Goal: Information Seeking & Learning: Check status

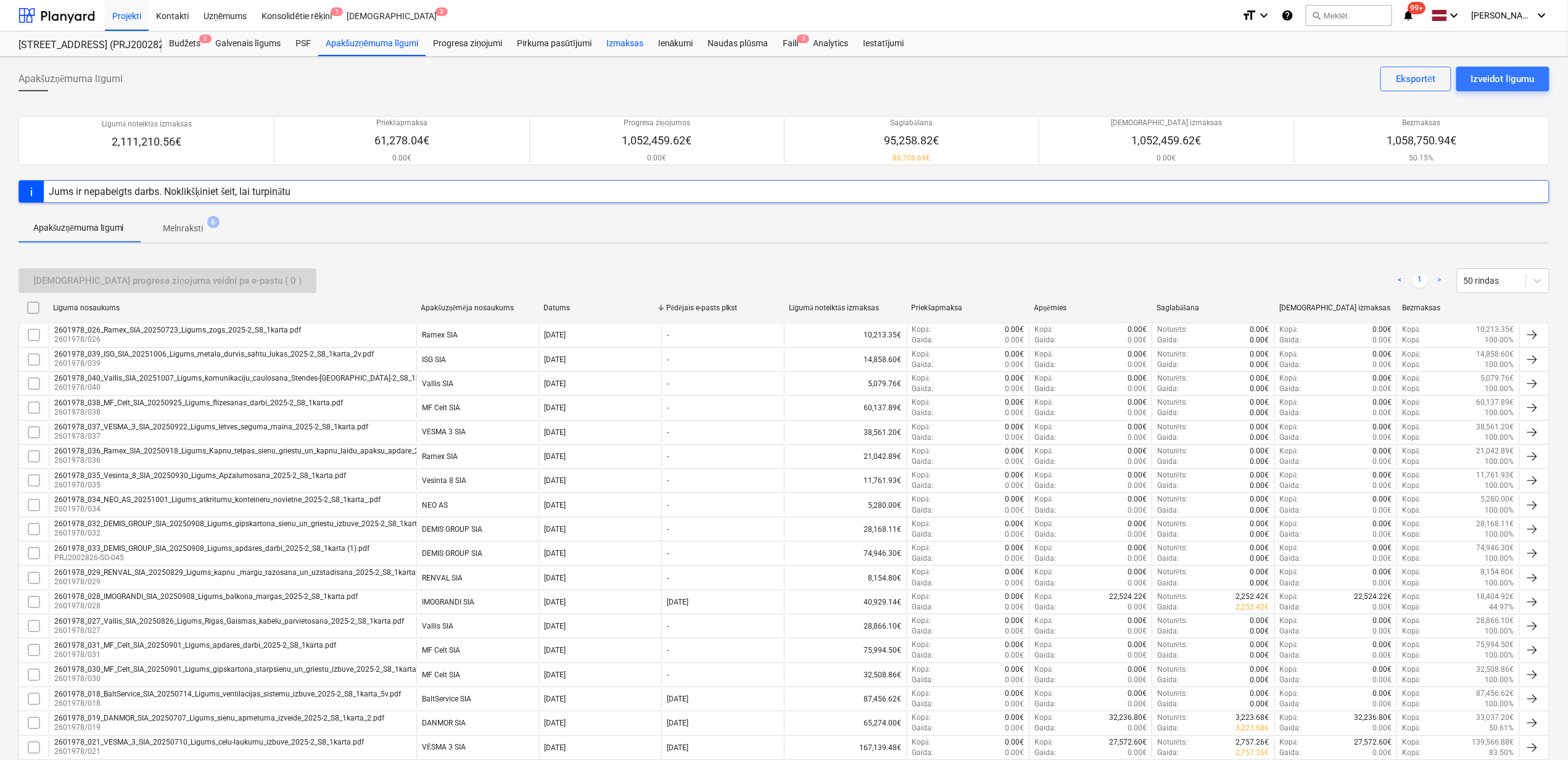
click at [613, 37] on div "Izmaksas" at bounding box center [625, 43] width 52 height 24
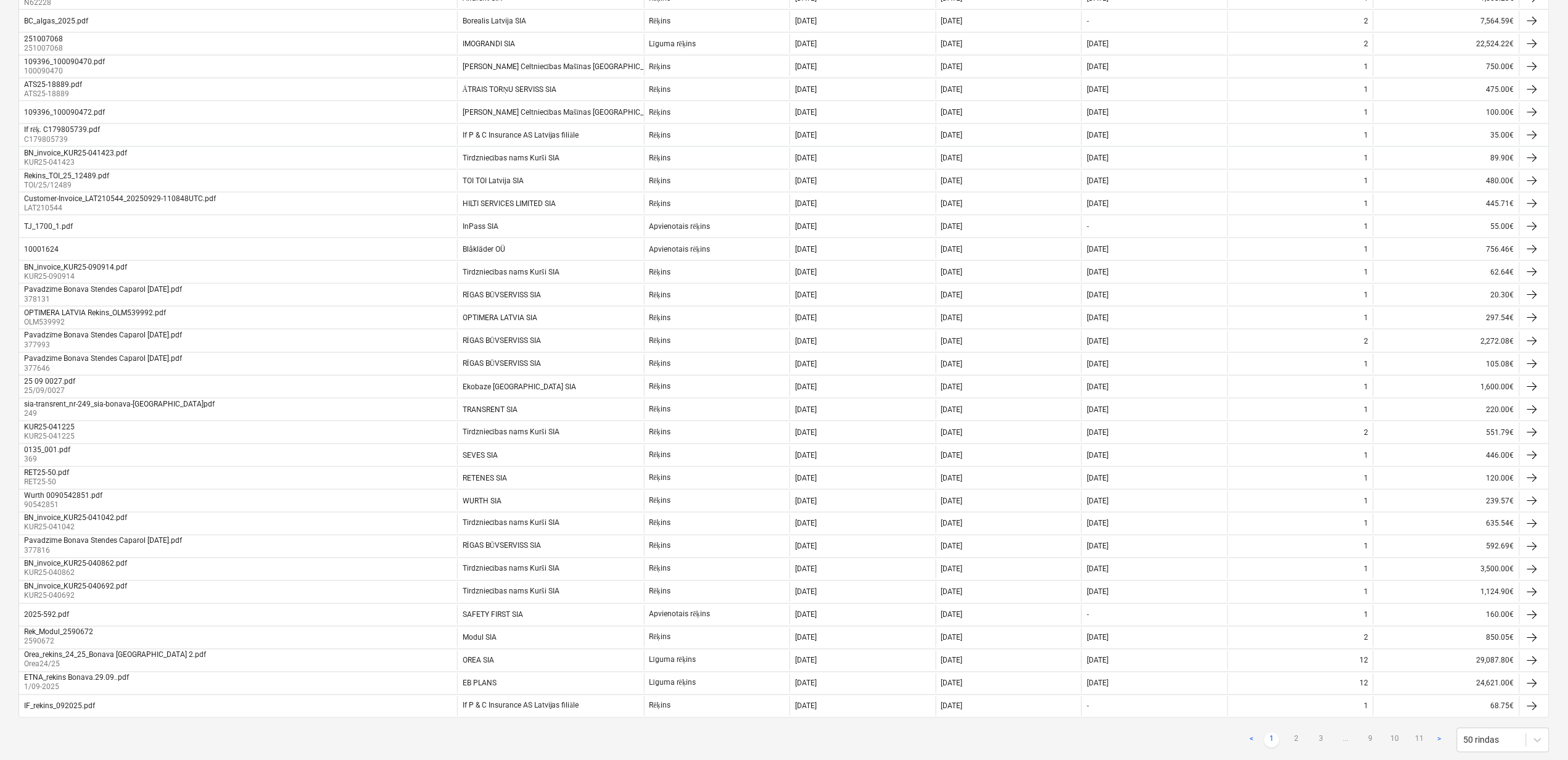
scroll to position [694, 0]
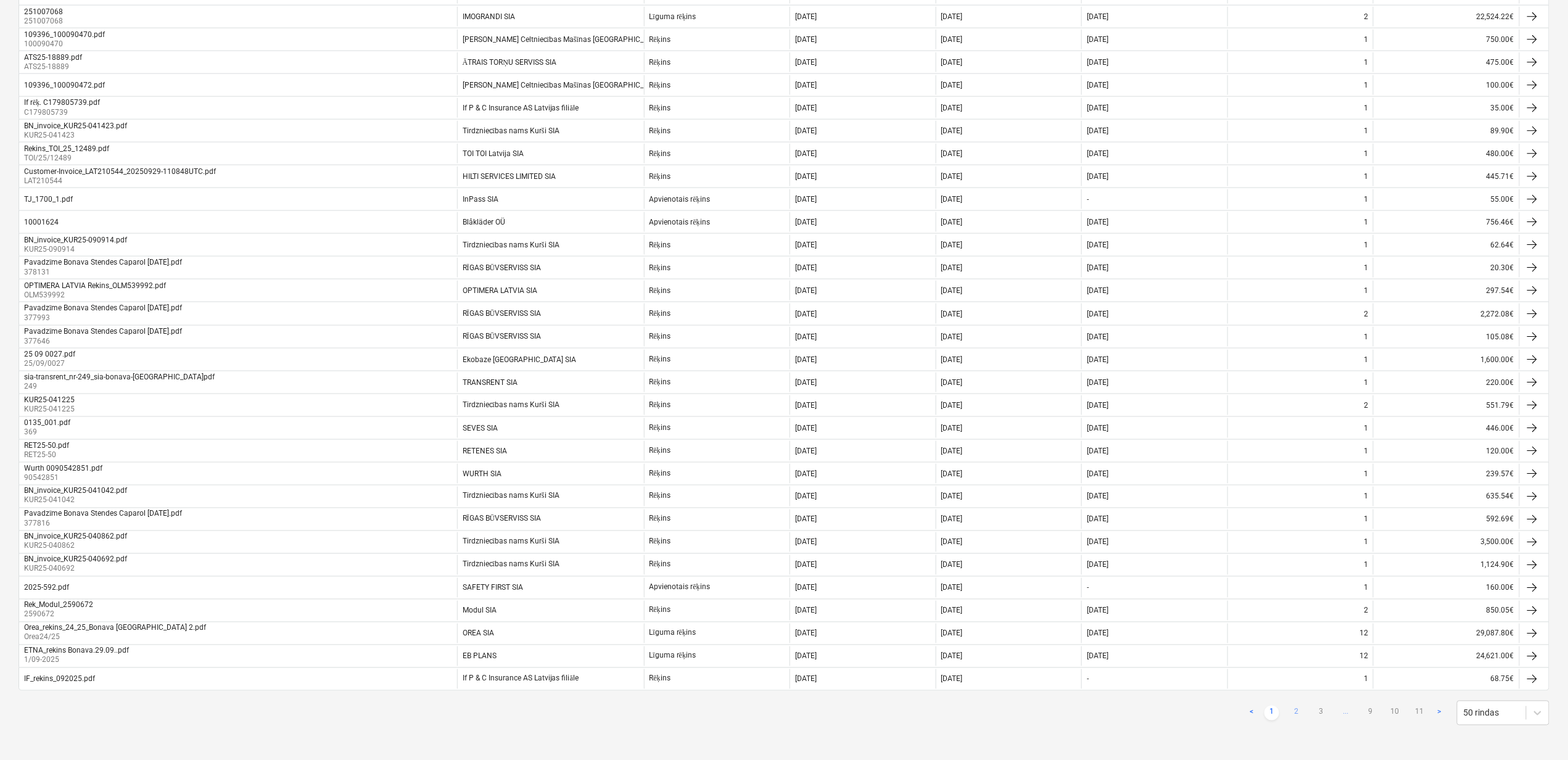
click at [1294, 713] on link "2" at bounding box center [1296, 713] width 15 height 15
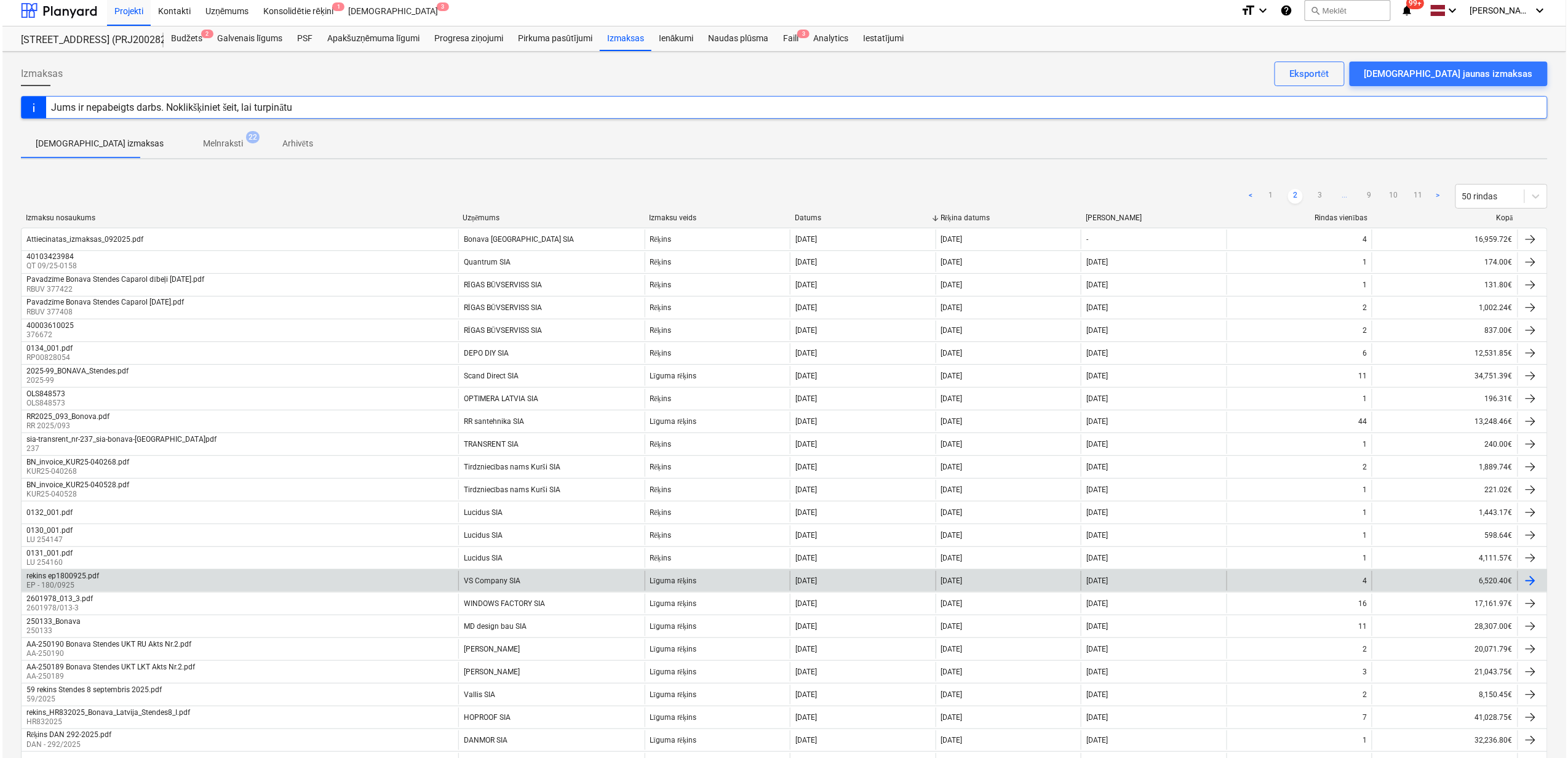
scroll to position [0, 0]
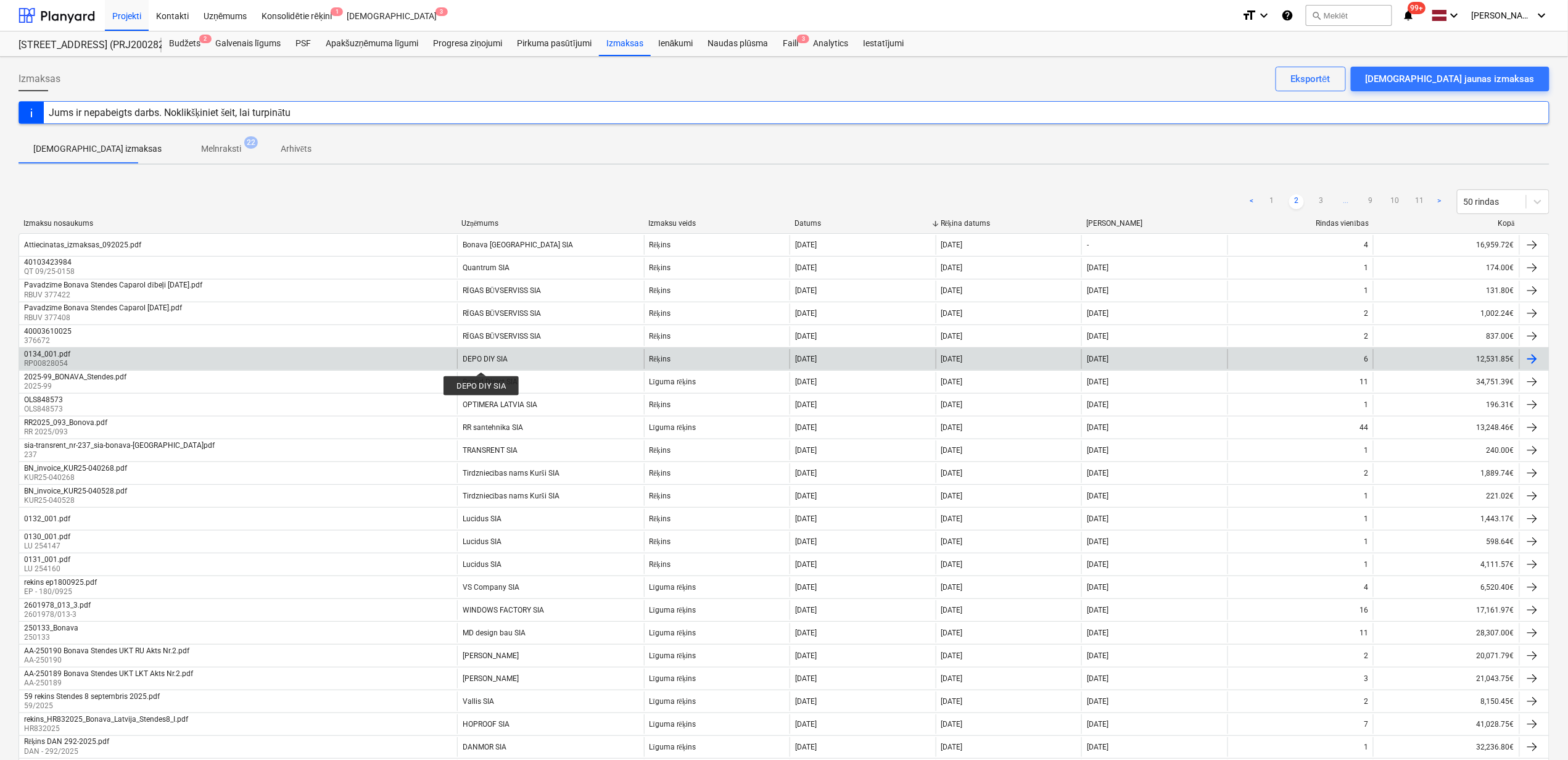
click at [481, 361] on div "DEPO DIY SIA" at bounding box center [485, 359] width 45 height 8
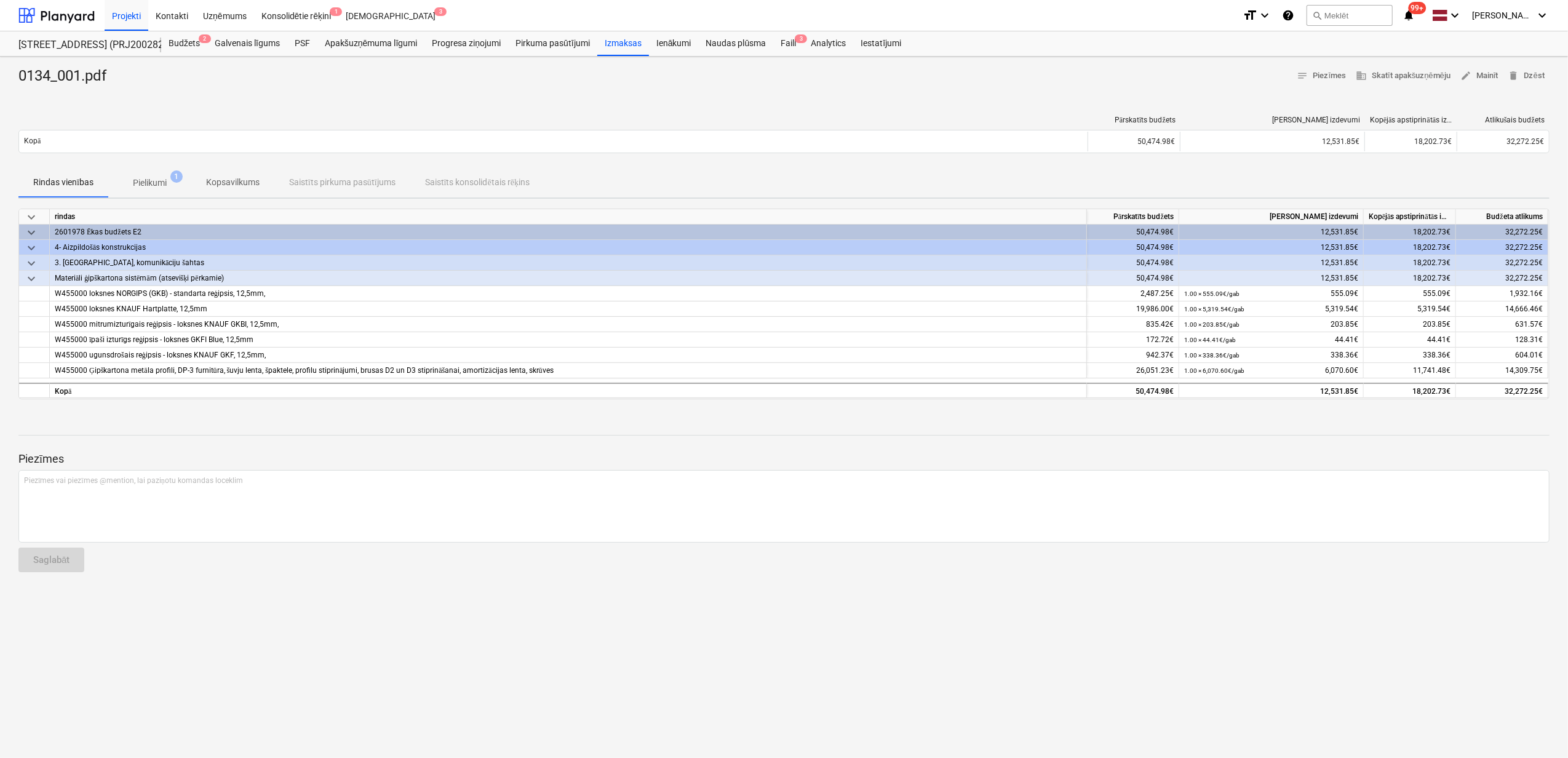
click at [156, 183] on p "Pielikumi" at bounding box center [150, 183] width 34 height 13
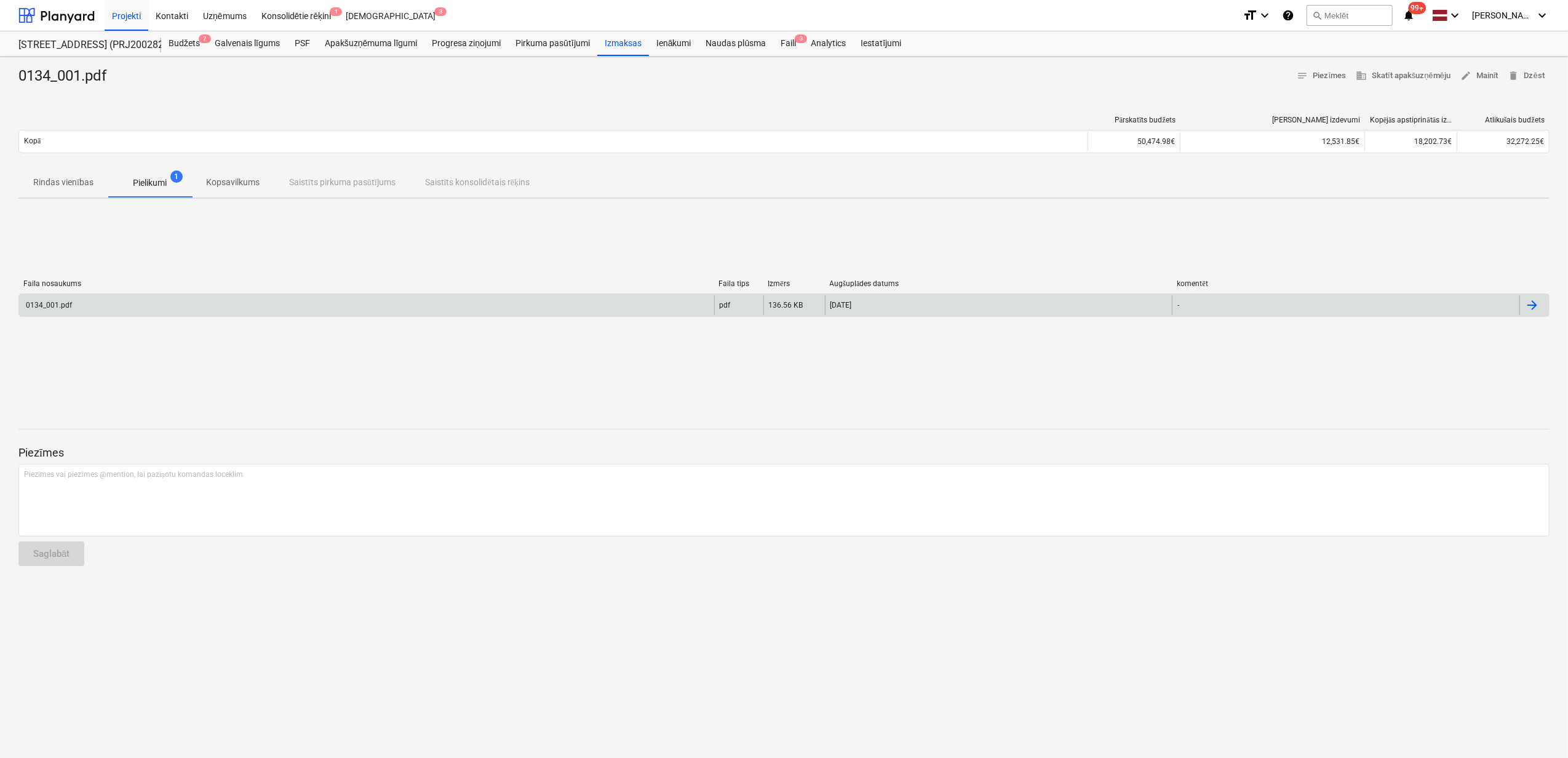
click at [289, 308] on div "0134_001.pdf" at bounding box center [366, 305] width 695 height 19
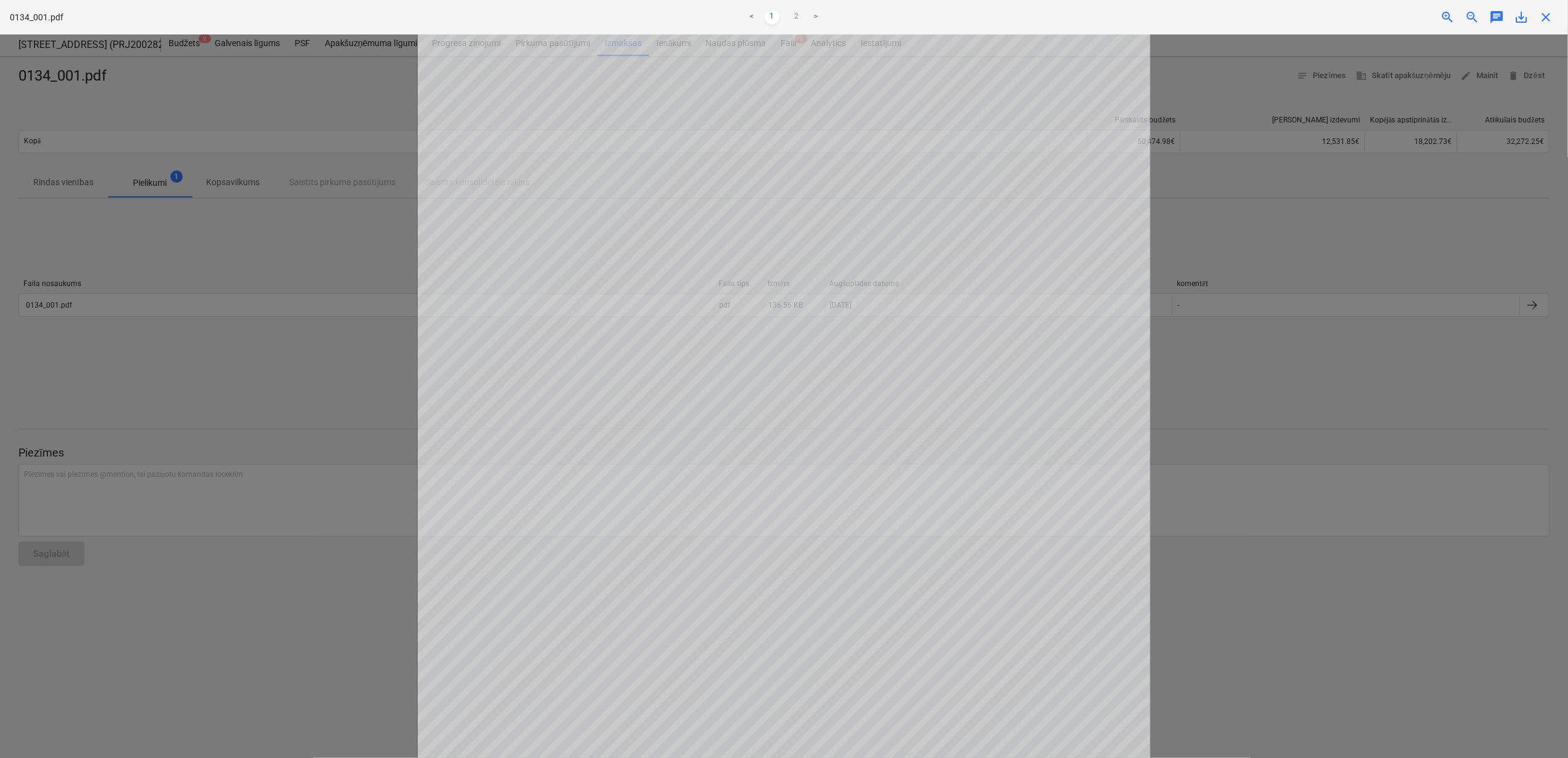
scroll to position [315, 0]
click at [797, 15] on link "2" at bounding box center [797, 17] width 15 height 15
click at [769, 13] on link "1" at bounding box center [771, 17] width 15 height 15
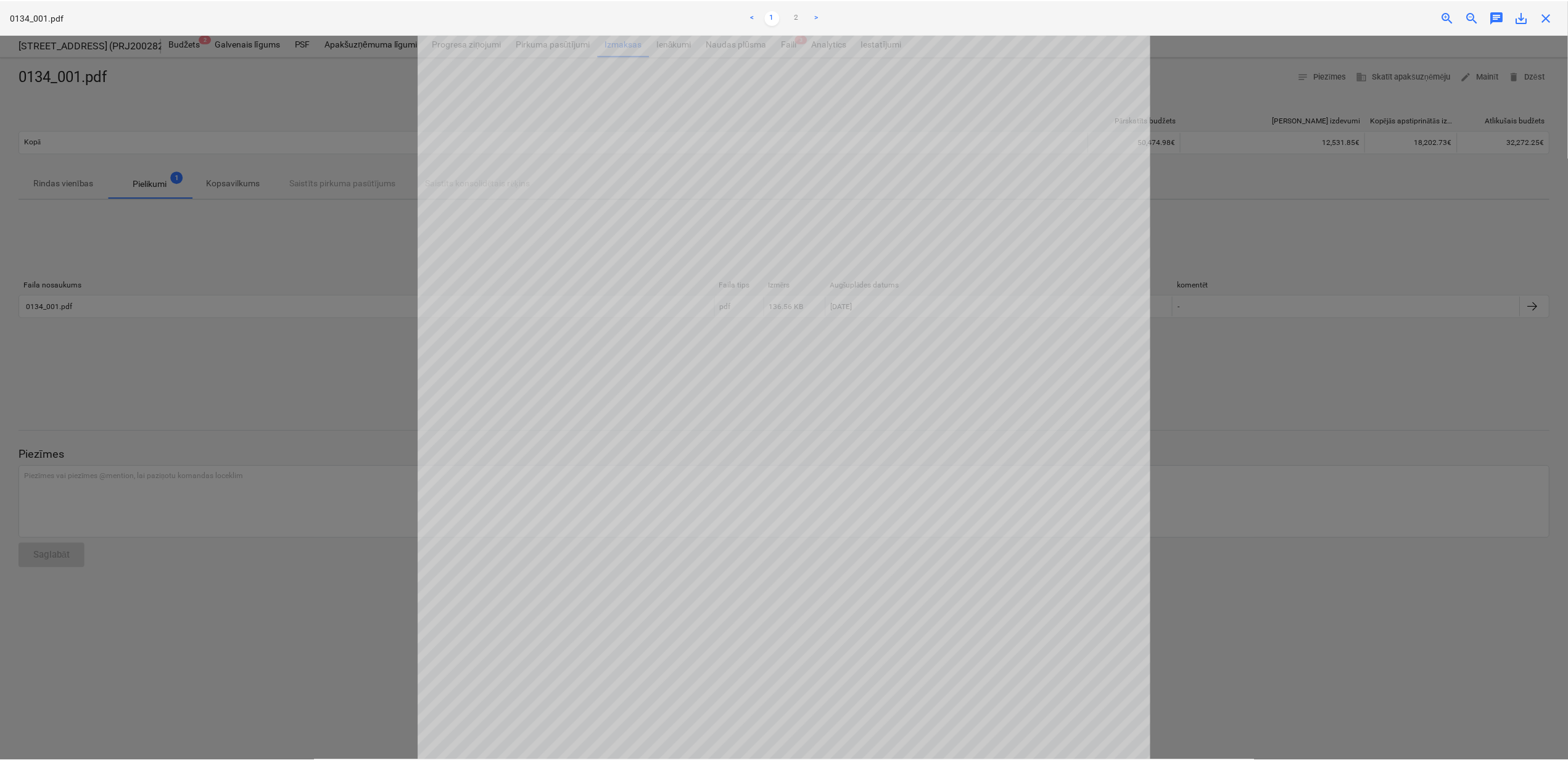
scroll to position [246, 0]
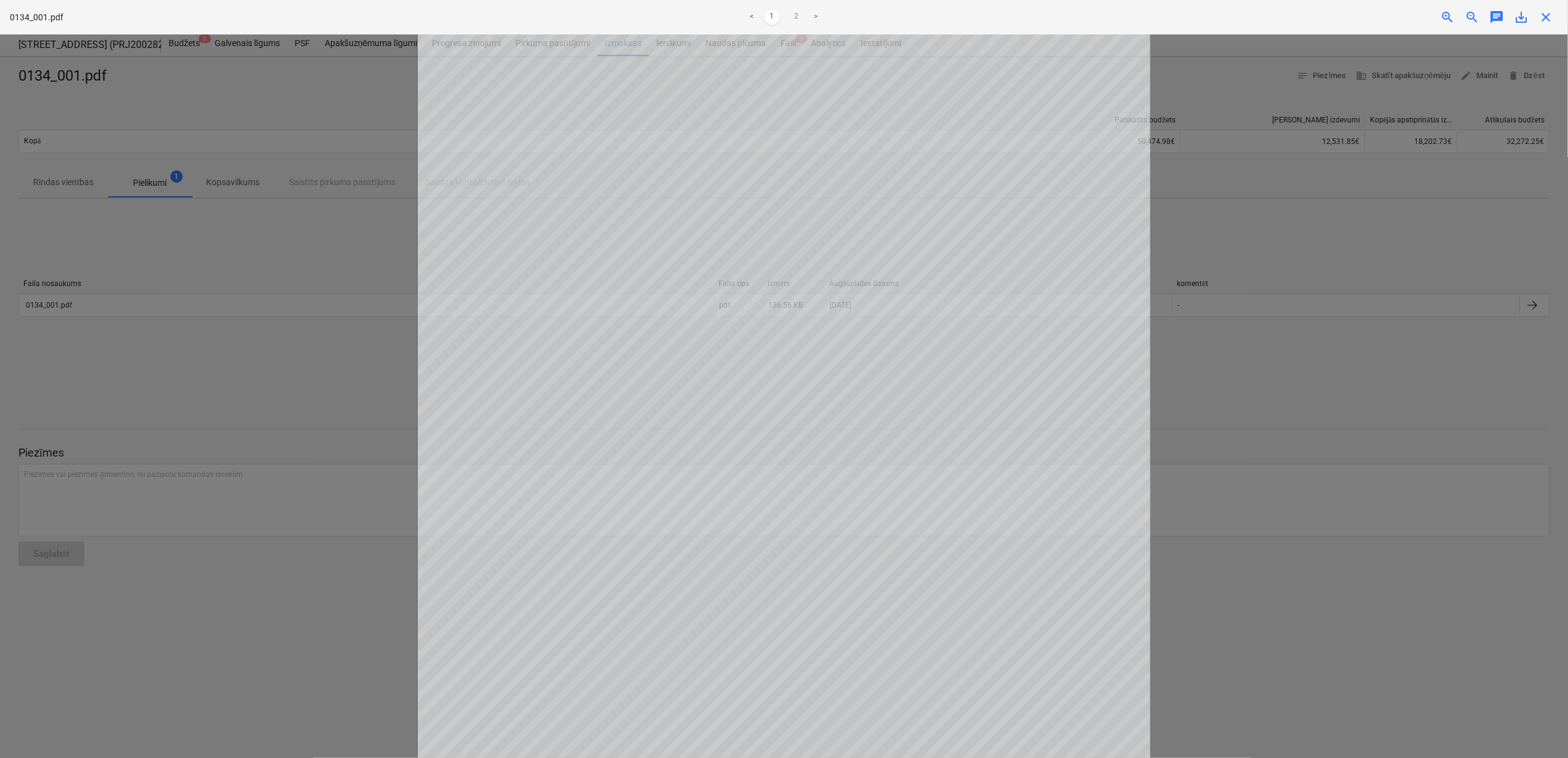
click at [1546, 19] on span "close" at bounding box center [1546, 17] width 15 height 15
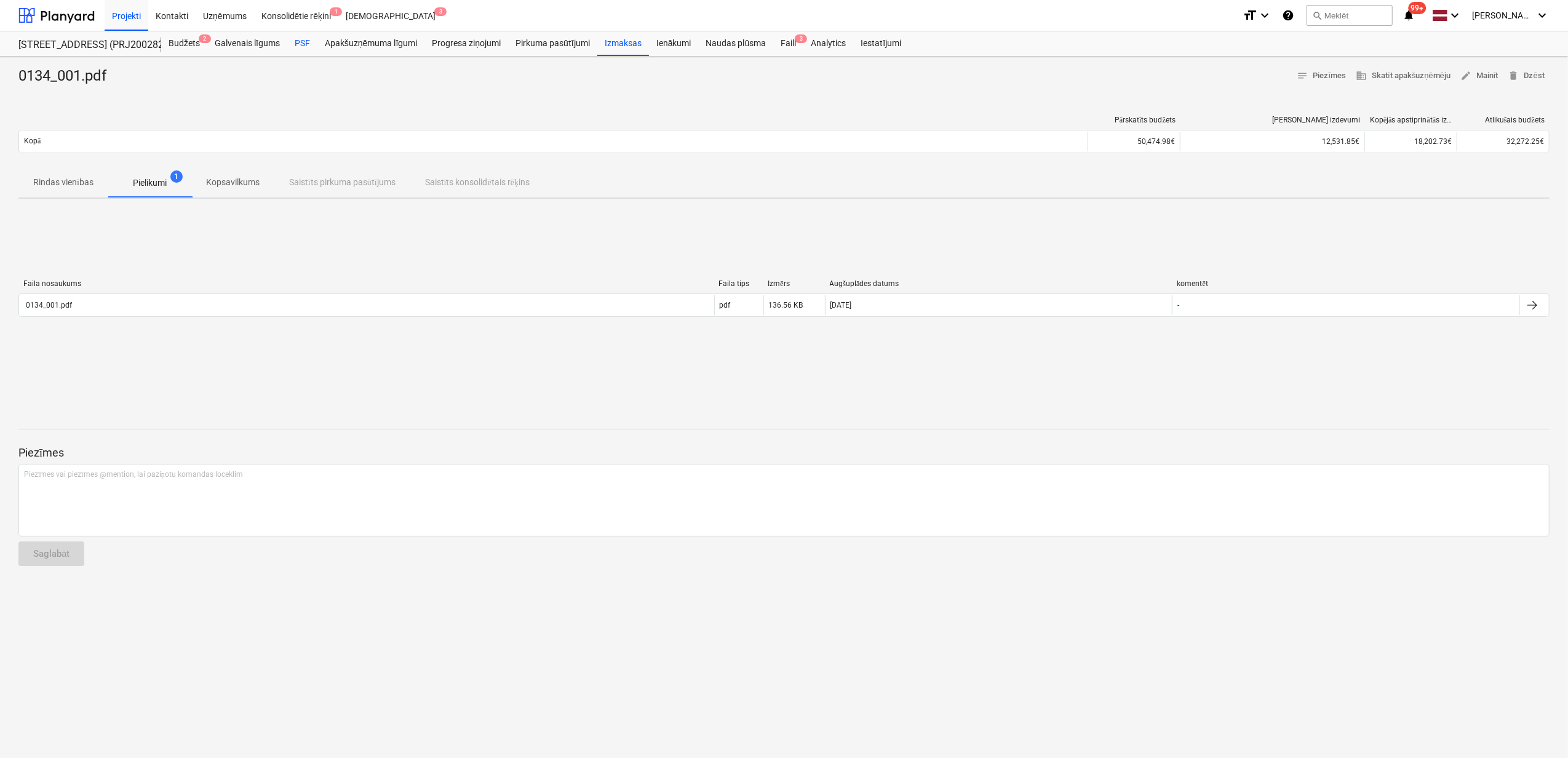
click at [304, 42] on div "PSF" at bounding box center [302, 43] width 30 height 24
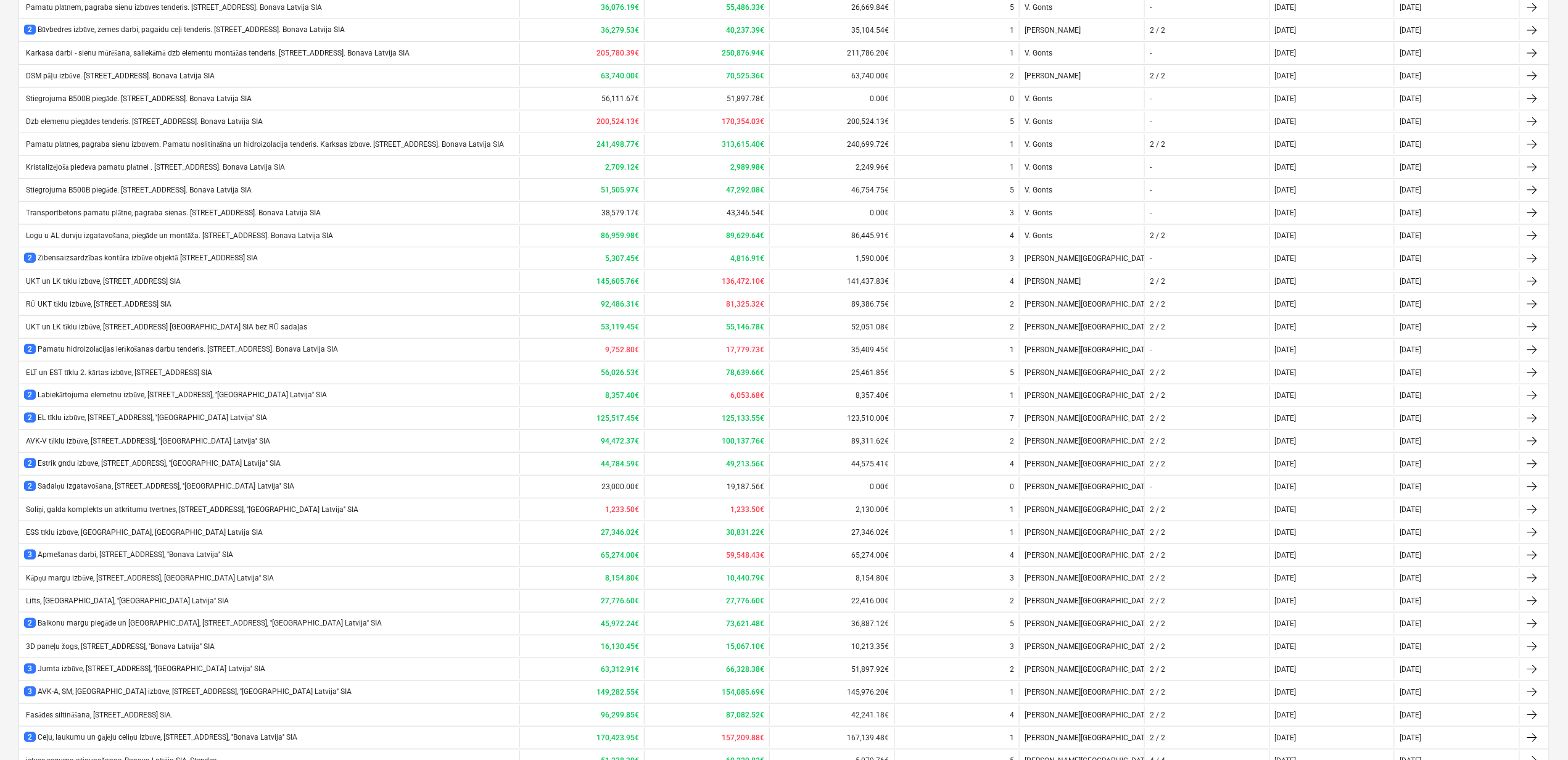
scroll to position [649, 0]
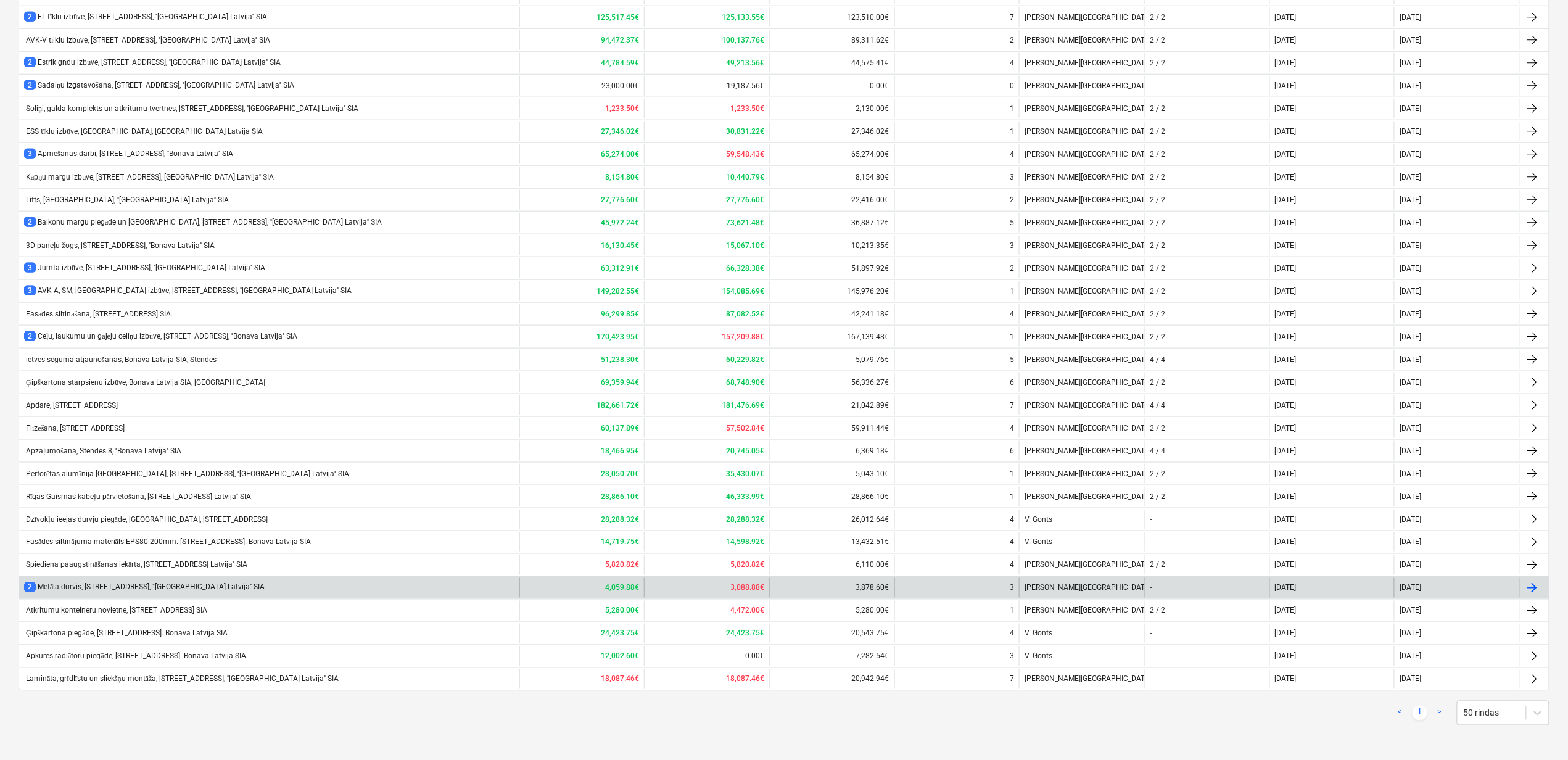
click at [128, 585] on div "2 Metāla durvis, [STREET_ADDRESS], "[GEOGRAPHIC_DATA] Latvija'' SIA" at bounding box center [144, 587] width 241 height 10
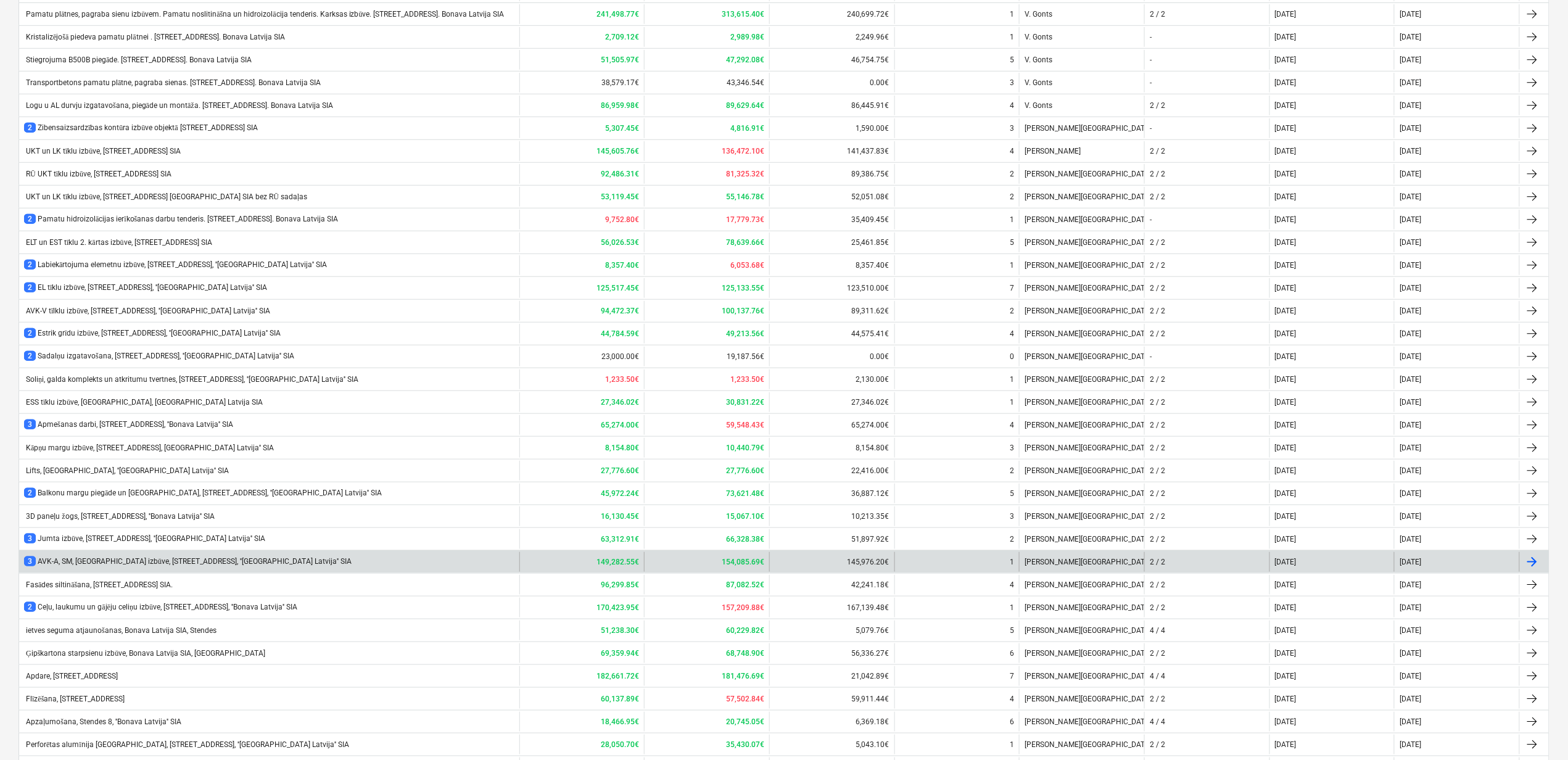
scroll to position [633, 0]
